Goal: Task Accomplishment & Management: Manage account settings

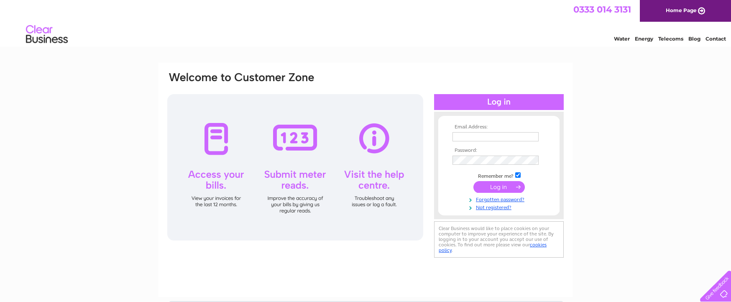
type input "margaret@standardrealestateltd.com"
click at [489, 186] on input "submit" at bounding box center [499, 187] width 51 height 12
click at [500, 187] on input "submit" at bounding box center [499, 187] width 51 height 12
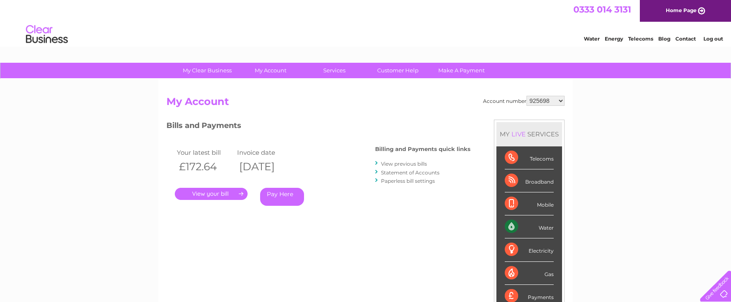
click at [542, 101] on select "925698 934462 934831 938572 941363 942374 952730 966731 966770 967205 971927 97…" at bounding box center [546, 101] width 38 height 10
select select "30312994"
click at [527, 96] on select "925698 934462 934831 938572 941363 942374 952730 966731 966770 967205 971927 97…" at bounding box center [546, 101] width 38 height 10
click at [394, 171] on link "Statement of Accounts" at bounding box center [410, 172] width 59 height 6
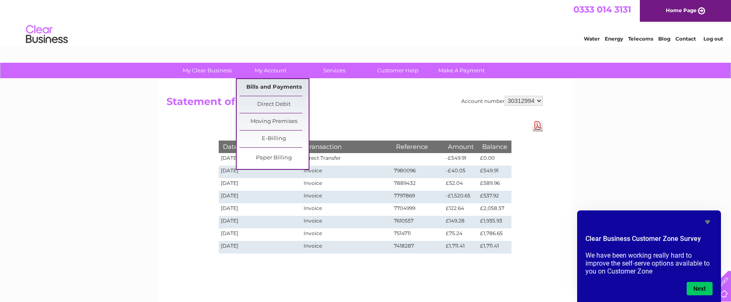
click at [274, 89] on link "Bills and Payments" at bounding box center [274, 87] width 69 height 17
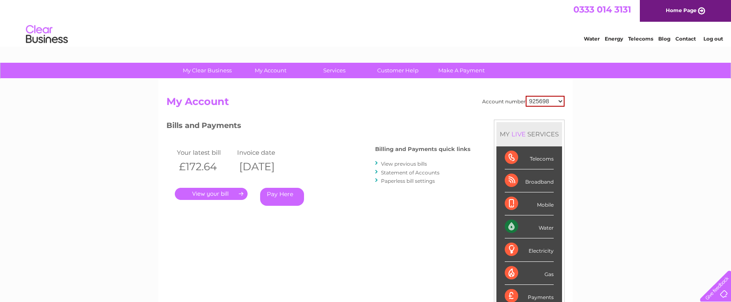
click at [548, 104] on select "925698 934462 934831 938572 941363 942374 952730 966731 966770 967205 971927 97…" at bounding box center [545, 101] width 39 height 11
select select "30312994"
click at [526, 96] on select "925698 934462 934831 938572 941363 942374 952730 966731 966770 967205 971927 97…" at bounding box center [545, 101] width 39 height 11
click at [393, 171] on link "Statement of Accounts" at bounding box center [410, 172] width 59 height 6
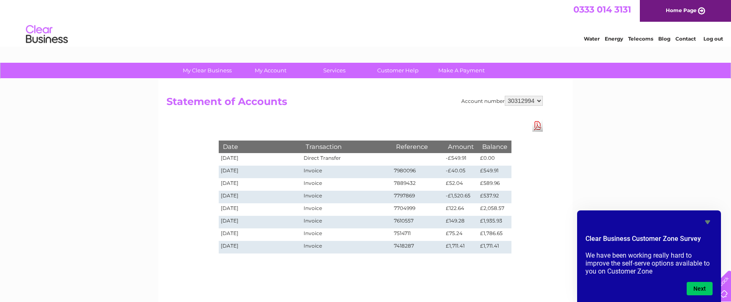
click at [519, 102] on select "925698 934462 934831 938572 941363 942374 952730 966731 966770 967205 971927 97…" at bounding box center [524, 101] width 38 height 10
select select "1155319"
click at [505, 96] on select "925698 934462 934831 938572 941363 942374 952730 966731 966770 967205 971927 97…" at bounding box center [524, 101] width 38 height 10
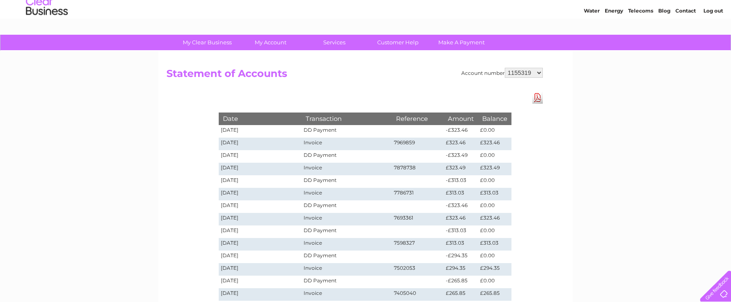
scroll to position [42, 0]
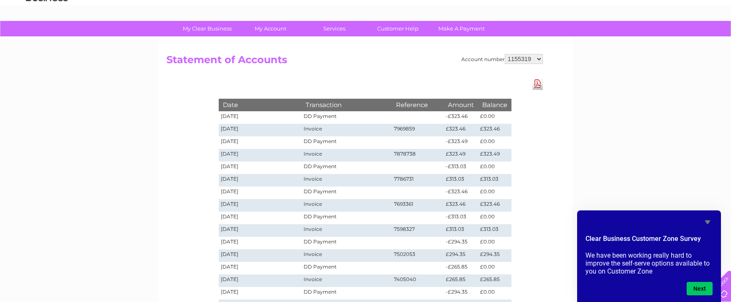
click at [518, 60] on select "925698 934462 934831 938572 941363 942374 952730 966731 966770 967205 971927 97…" at bounding box center [524, 59] width 38 height 10
drag, startPoint x: 313, startPoint y: 67, endPoint x: 342, endPoint y: 60, distance: 29.7
click at [313, 67] on h2 "Statement of Accounts" at bounding box center [355, 62] width 377 height 16
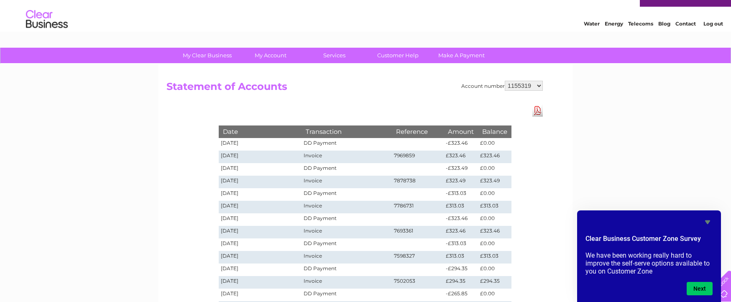
scroll to position [0, 0]
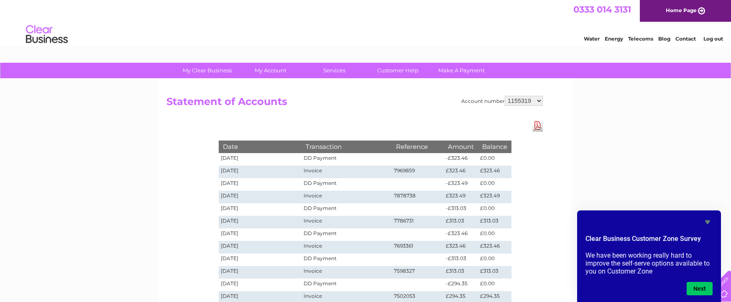
click at [711, 40] on link "Log out" at bounding box center [714, 39] width 20 height 6
